Goal: Task Accomplishment & Management: Complete application form

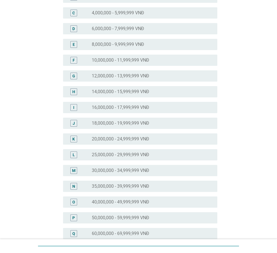
scroll to position [84, 0]
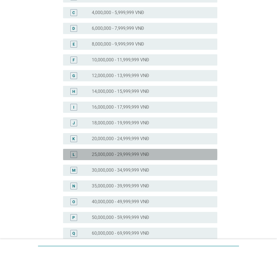
click at [75, 156] on div "L" at bounding box center [73, 154] width 7 height 7
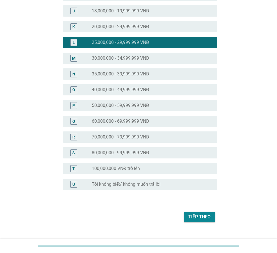
scroll to position [197, 0]
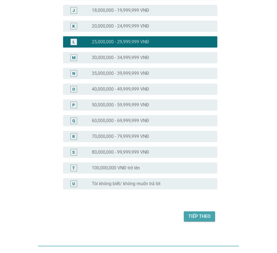
click at [202, 215] on div "Tiếp theo" at bounding box center [199, 216] width 22 height 7
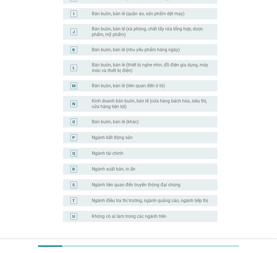
scroll to position [0, 0]
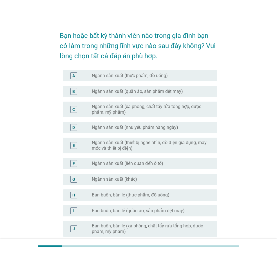
click at [185, 91] on div "radio_button_unchecked Ngành sản xuất (quần áo, sản phẩm dệt may)" at bounding box center [150, 92] width 116 height 6
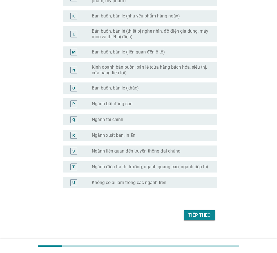
scroll to position [238, 0]
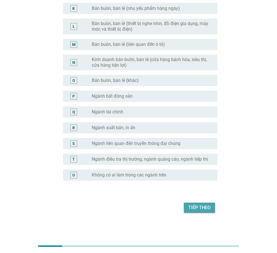
click at [212, 208] on button "Tiếp theo" at bounding box center [199, 208] width 31 height 10
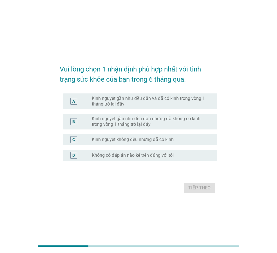
click at [192, 102] on label "Kinh nguyệt gần như đều đặn và đã có kinh trong vòng 1 tháng trở lại đây" at bounding box center [150, 101] width 116 height 11
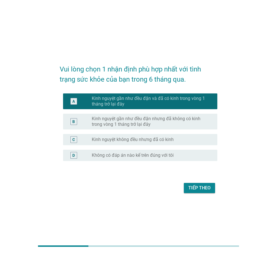
click at [197, 187] on div "Tiếp theo" at bounding box center [199, 188] width 22 height 7
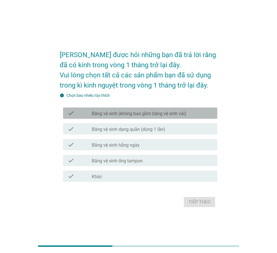
click at [177, 116] on label "Băng vệ sinh (không bao gồm băng vệ sinh vải)" at bounding box center [139, 114] width 95 height 6
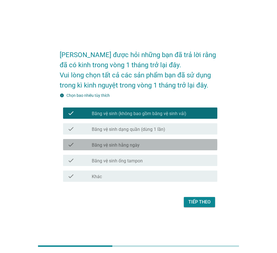
click at [157, 146] on div "check_box_outline_blank Băng vệ sinh hằng ngày" at bounding box center [152, 144] width 121 height 7
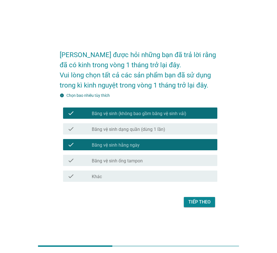
click at [194, 200] on div "Tiếp theo" at bounding box center [199, 202] width 22 height 7
